Goal: Check status: Check status

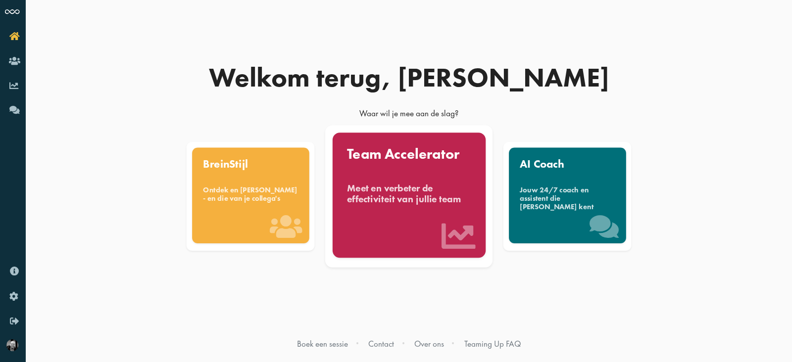
click at [393, 221] on div "Team Accelerator Meet en verbeter de effectiviteit van jullie team" at bounding box center [408, 195] width 153 height 125
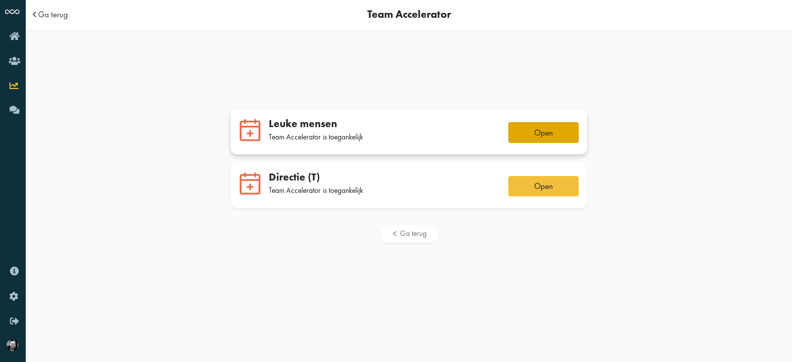
click at [538, 135] on button "Open" at bounding box center [544, 132] width 70 height 21
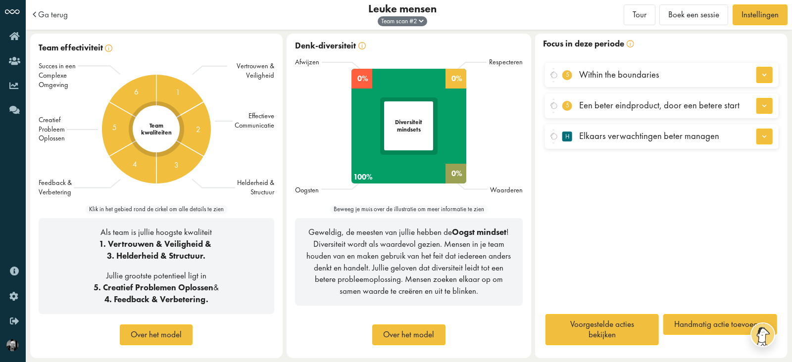
click at [413, 17] on span "Team scan # 2" at bounding box center [402, 21] width 43 height 8
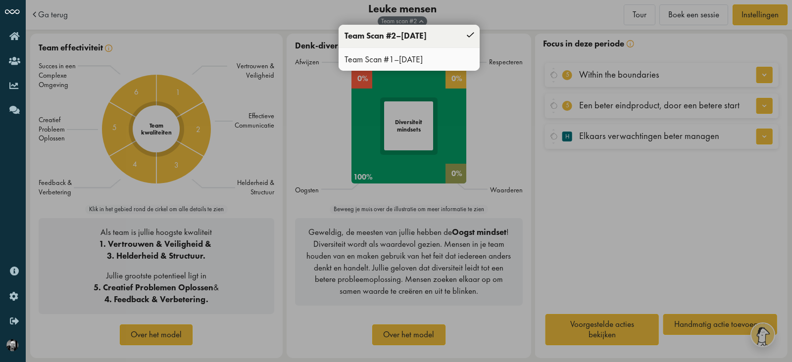
click at [417, 55] on span "18.05.2022" at bounding box center [411, 58] width 24 height 11
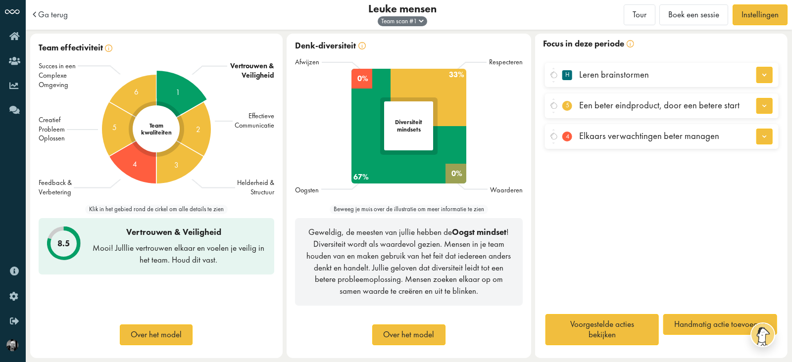
click at [178, 92] on span "1" at bounding box center [178, 93] width 4 height 12
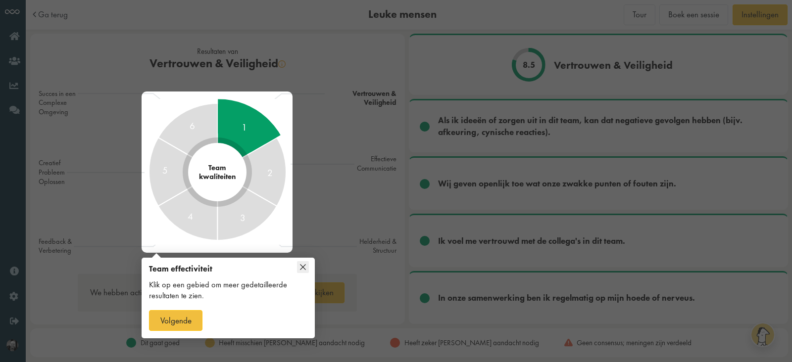
click at [313, 265] on div "Team effectiviteit Klik op een gebied om meer gedetailleerde resultaten te zien…" at bounding box center [228, 299] width 173 height 77
click at [307, 266] on icon at bounding box center [303, 267] width 12 height 12
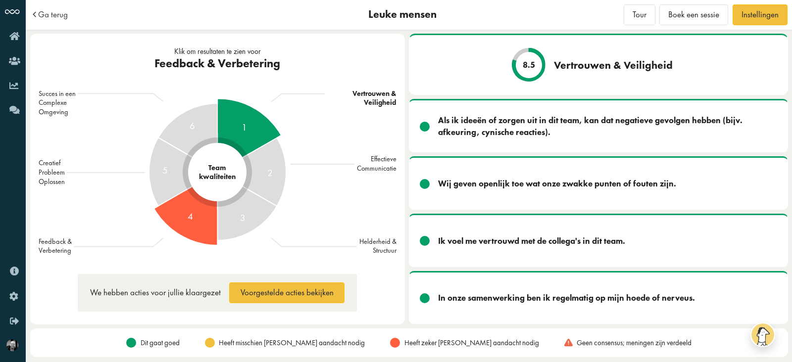
click at [178, 219] on div "4" at bounding box center [218, 172] width 146 height 146
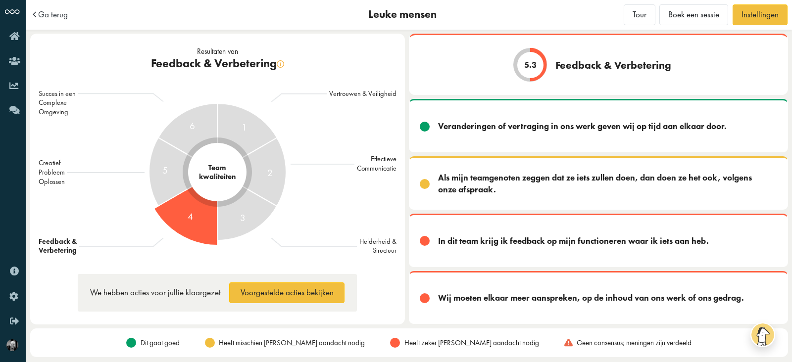
click at [60, 18] on span "Ga terug" at bounding box center [53, 14] width 30 height 8
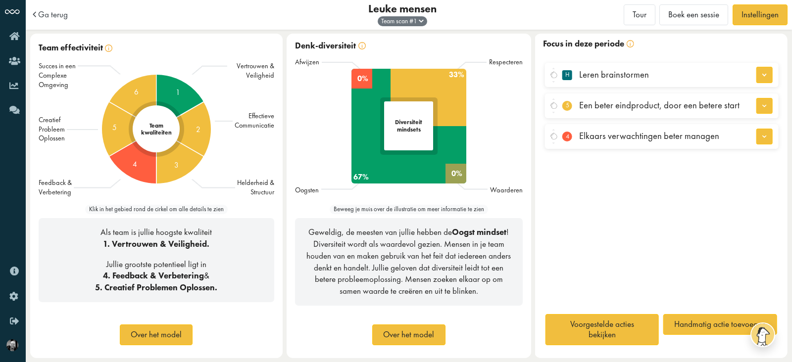
drag, startPoint x: 488, startPoint y: 189, endPoint x: 532, endPoint y: 189, distance: 44.6
click at [532, 189] on div "Denk-diversiteit Afwijzen Oogsten 33% 67% Diversiteit mindsets 0% 0% Respectere…" at bounding box center [409, 196] width 253 height 325
drag, startPoint x: 332, startPoint y: 187, endPoint x: 301, endPoint y: 191, distance: 31.9
click at [301, 191] on div "Oogsten" at bounding box center [321, 190] width 52 height 9
click at [301, 191] on div "Oogsten" at bounding box center [308, 190] width 26 height 9
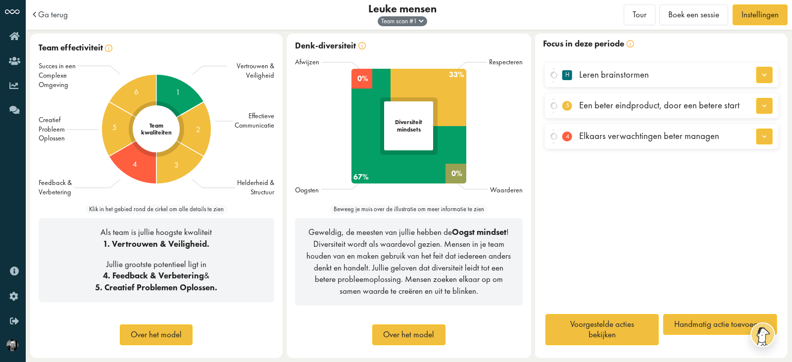
click at [394, 26] on div "Team scan # 1" at bounding box center [403, 21] width 50 height 10
click at [401, 21] on span "Team scan # 1" at bounding box center [402, 21] width 43 height 8
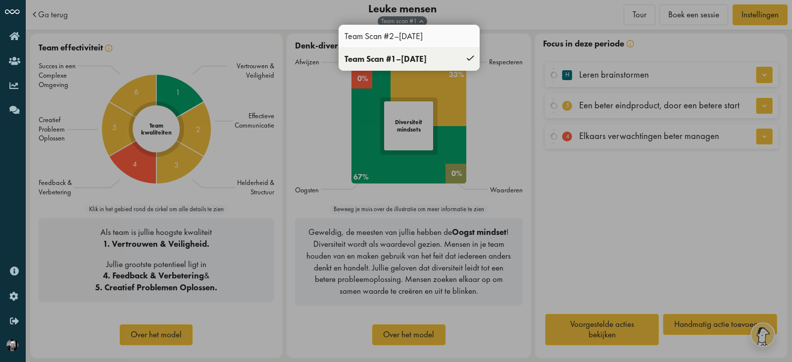
click at [386, 36] on div "Team Scan # 2 – 19.05.2023" at bounding box center [409, 36] width 141 height 23
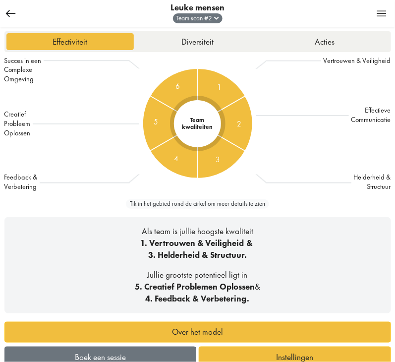
click at [10, 13] on span at bounding box center [11, 13] width 13 height 8
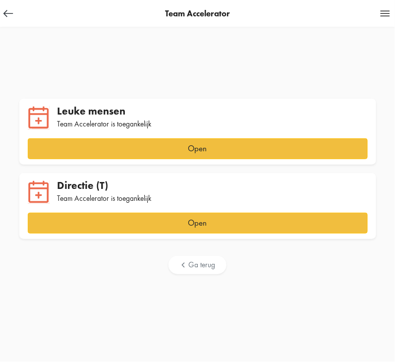
click at [378, 16] on td at bounding box center [342, 13] width 97 height 27
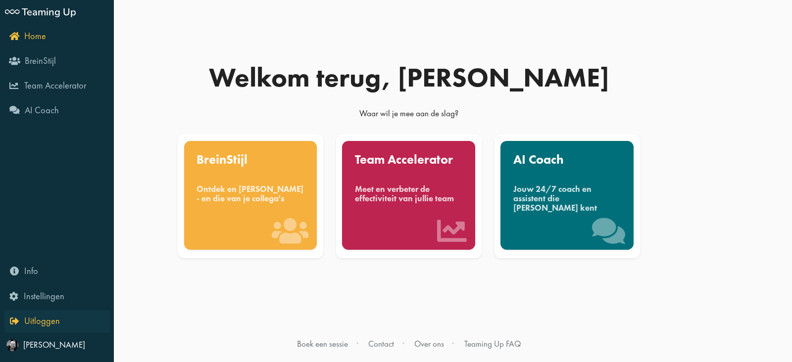
click at [16, 323] on icon "Uitloggen" at bounding box center [35, 320] width 50 height 9
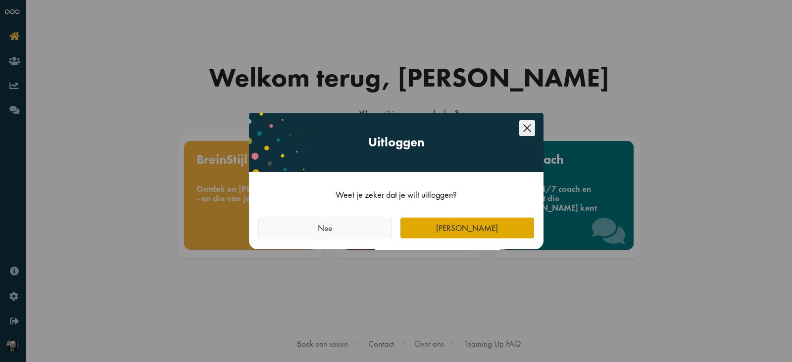
click at [456, 219] on button "[PERSON_NAME]" at bounding box center [468, 228] width 134 height 21
